Goal: Task Accomplishment & Management: Use online tool/utility

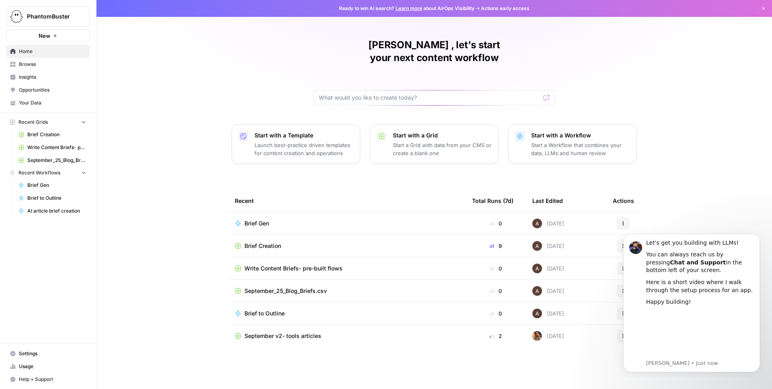
click at [585, 141] on p "Start a Workflow that combines your data, LLMs and human review" at bounding box center [580, 149] width 99 height 16
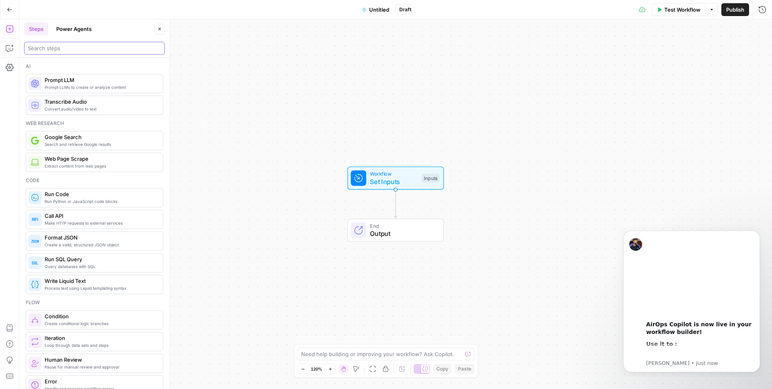
click at [57, 47] on input "search" at bounding box center [94, 48] width 133 height 8
paste input "ouTube Video Optimization"
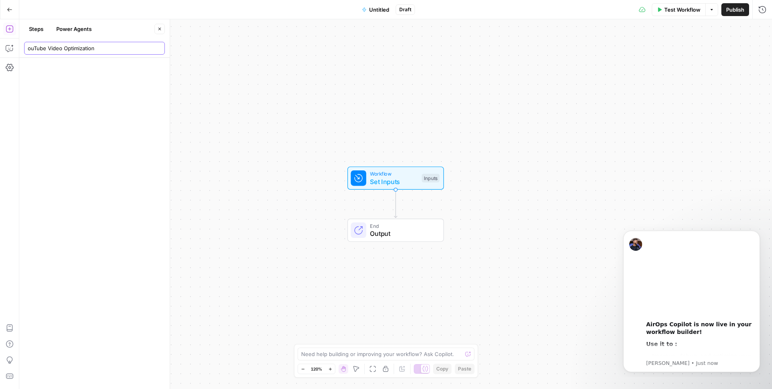
click at [28, 48] on input "ouTube Video Optimization" at bounding box center [94, 48] width 133 height 8
click at [111, 48] on input "YouTube Video Optimization" at bounding box center [94, 48] width 133 height 8
type input "YouTube Video Optimization"
click at [68, 27] on button "Power Agents" at bounding box center [73, 29] width 45 height 13
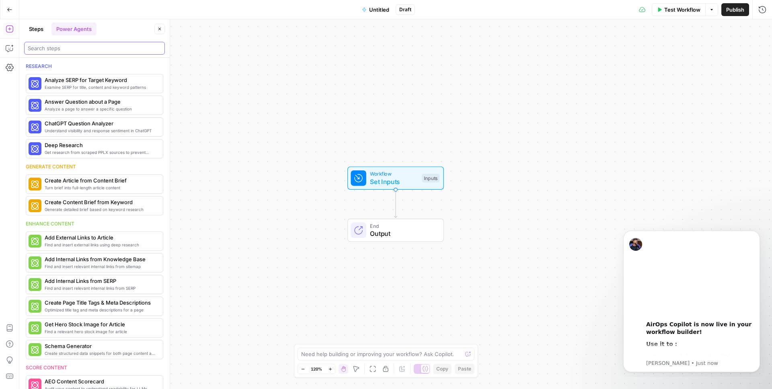
click at [57, 51] on input "search" at bounding box center [94, 48] width 133 height 8
paste input "ouTube Video Optimization"
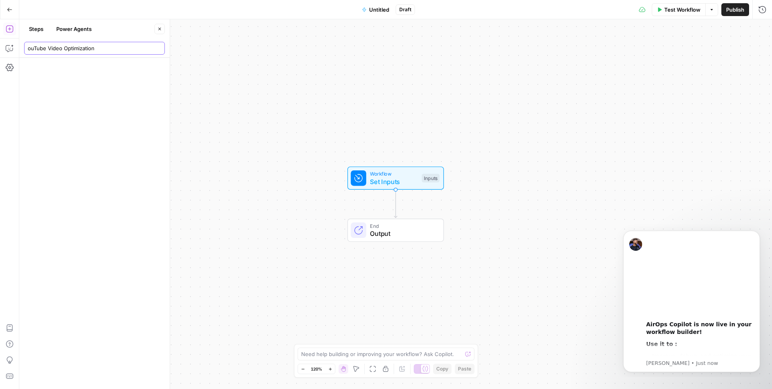
click at [30, 47] on input "ouTube Video Optimization" at bounding box center [94, 48] width 133 height 8
type input "youTube Video Optimization"
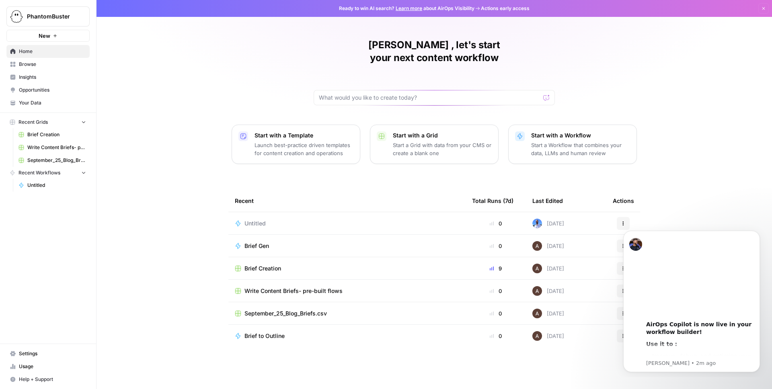
click at [373, 75] on div "[PERSON_NAME] , let's start your next content workflow" at bounding box center [433, 72] width 241 height 67
click at [368, 94] on input "text" at bounding box center [429, 98] width 221 height 8
paste input "YouTube Video Optimization"
type input "YouTube Video Optimization"
click at [541, 92] on button "Send" at bounding box center [546, 97] width 10 height 10
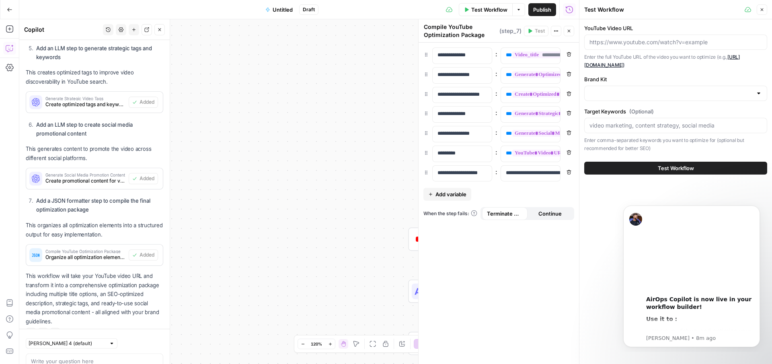
scroll to position [858, 0]
